Goal: Task Accomplishment & Management: Use online tool/utility

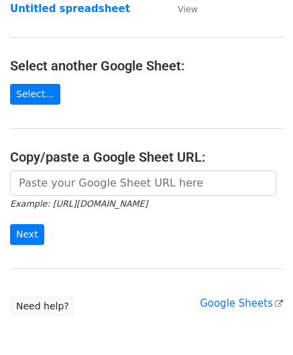
scroll to position [123, 0]
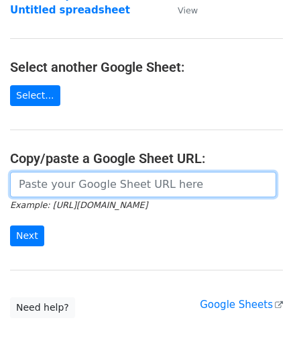
click at [62, 182] on input "url" at bounding box center [143, 184] width 266 height 25
paste input "[URL][DOMAIN_NAME]"
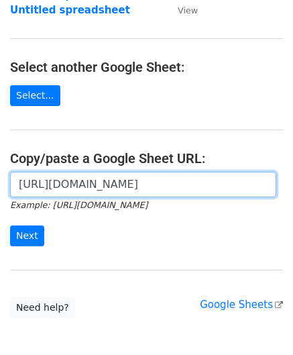
scroll to position [0, 284]
type input "[URL][DOMAIN_NAME]"
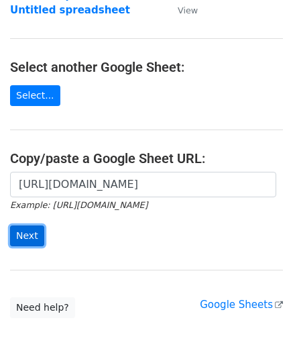
click at [23, 234] on input "Next" at bounding box center [27, 235] width 34 height 21
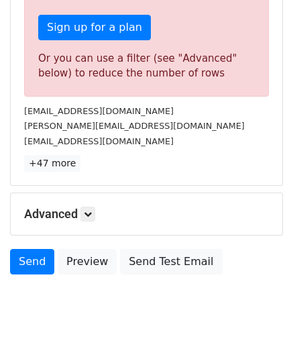
scroll to position [452, 0]
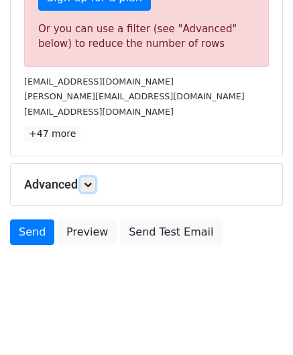
drag, startPoint x: 90, startPoint y: 180, endPoint x: 99, endPoint y: 190, distance: 12.8
click at [90, 180] on icon at bounding box center [88, 184] width 8 height 8
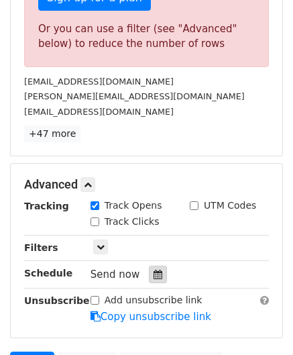
click at [153, 273] on icon at bounding box center [157, 273] width 9 height 9
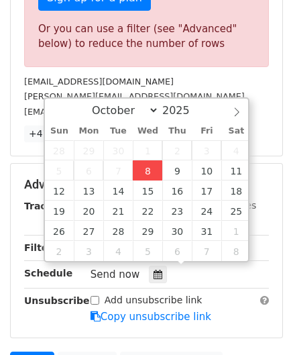
type input "2025-10-08 12:00"
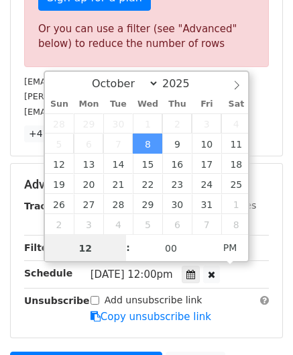
scroll to position [0, 0]
paste input "6"
type input "6"
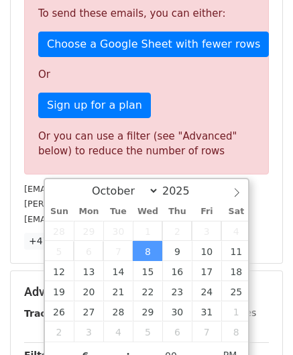
type input "2025-10-08 18:00"
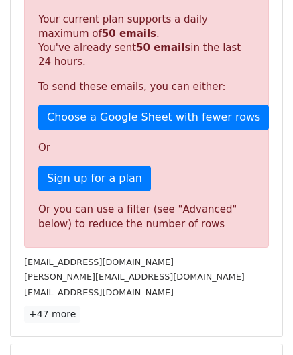
scroll to position [615, 0]
